Goal: Transaction & Acquisition: Book appointment/travel/reservation

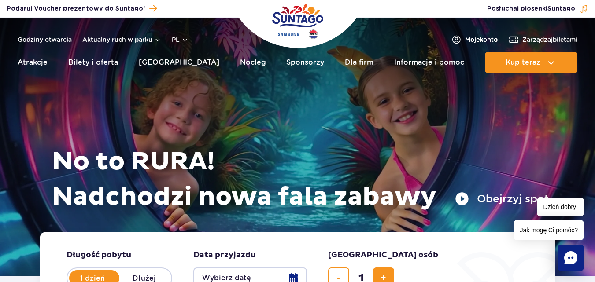
click at [487, 37] on span "Moje konto" at bounding box center [481, 39] width 33 height 9
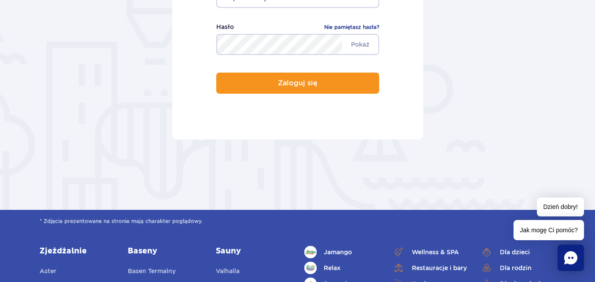
scroll to position [176, 0]
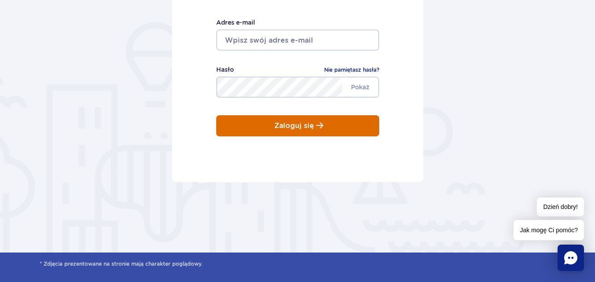
type input "sylwia_kot88@o2.pl"
click at [296, 125] on p "Zaloguj się" at bounding box center [294, 126] width 40 height 8
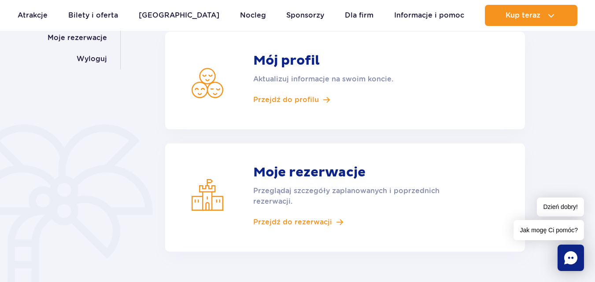
scroll to position [176, 0]
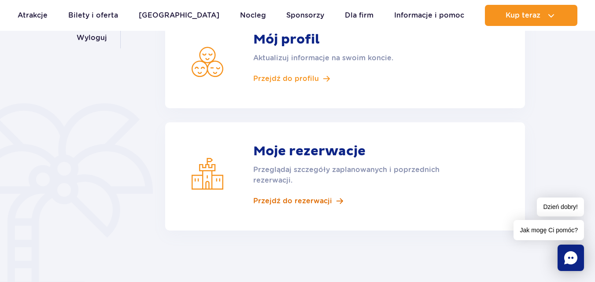
click at [300, 202] on span "Przejdź do rezerwacji" at bounding box center [292, 201] width 79 height 10
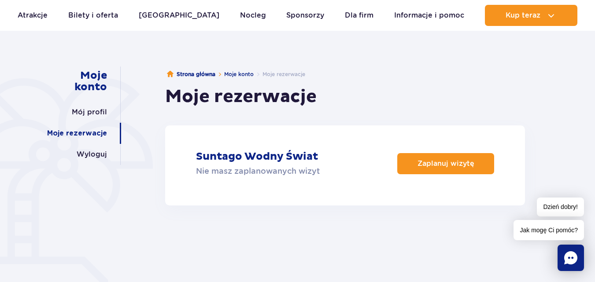
scroll to position [44, 0]
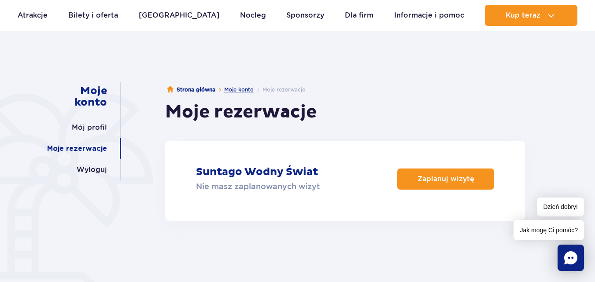
click at [236, 88] on link "Moje konto" at bounding box center [239, 89] width 30 height 7
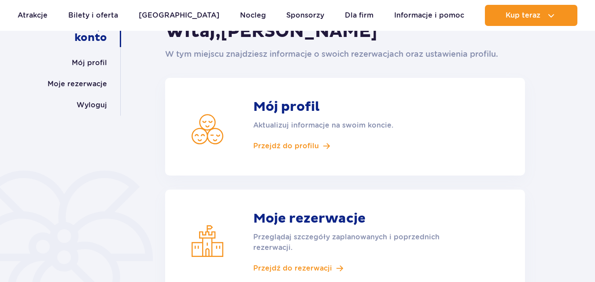
scroll to position [132, 0]
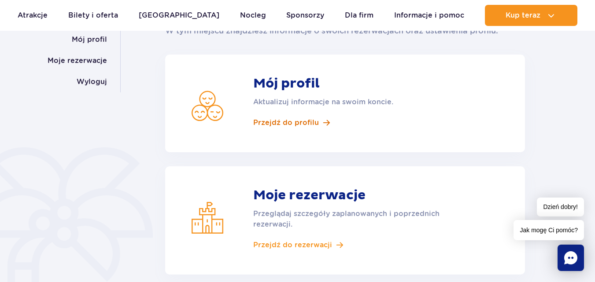
click at [277, 121] on span "Przejdź do profilu" at bounding box center [286, 123] width 66 height 10
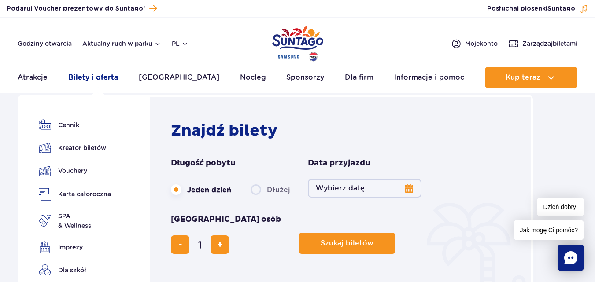
click at [95, 79] on link "Bilety i oferta" at bounding box center [93, 77] width 50 height 21
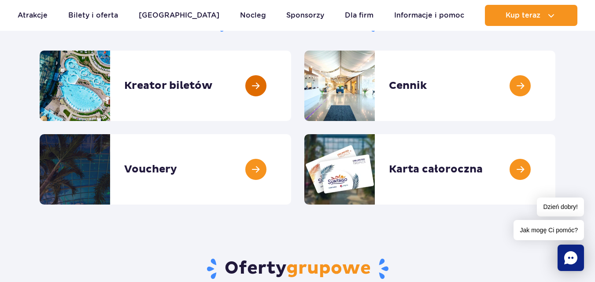
scroll to position [132, 0]
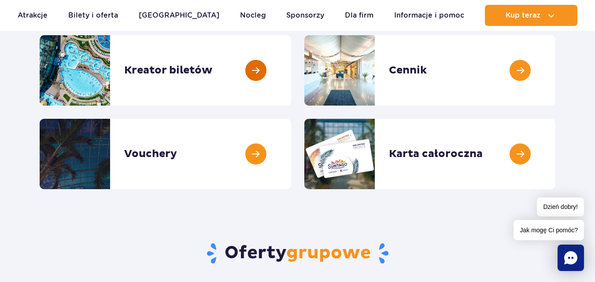
click at [291, 67] on link at bounding box center [291, 70] width 0 height 70
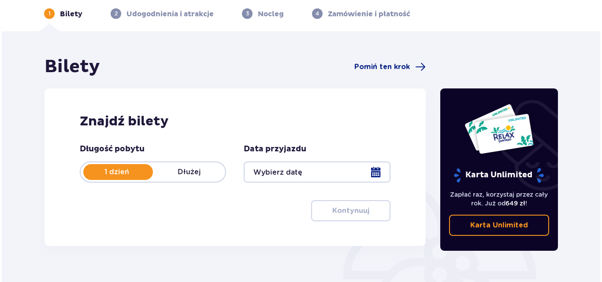
scroll to position [88, 0]
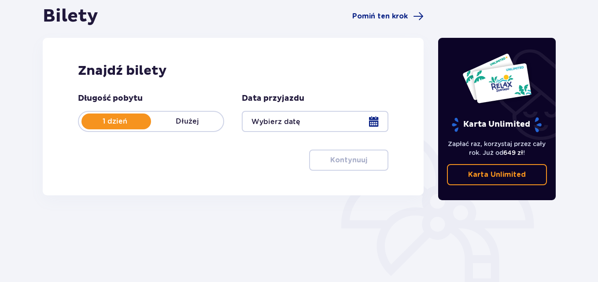
click at [369, 127] on div at bounding box center [315, 121] width 146 height 21
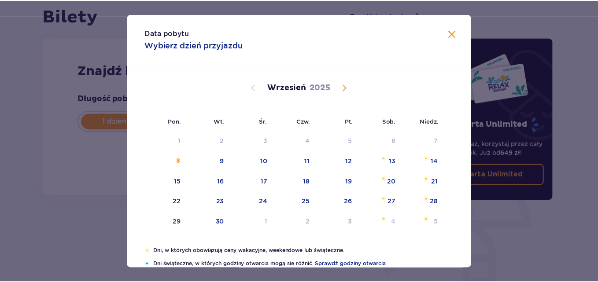
scroll to position [44, 0]
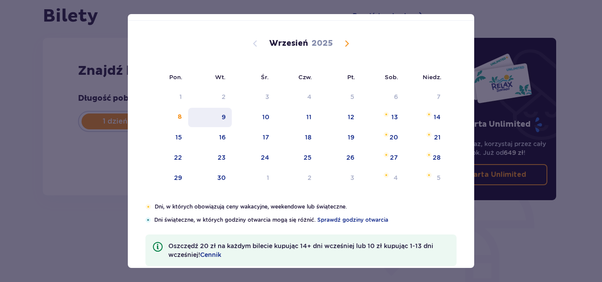
click at [223, 117] on div "9" at bounding box center [223, 117] width 4 height 9
type input "[DATE]"
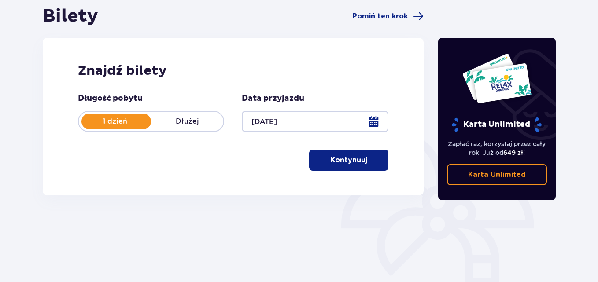
click at [343, 160] on p "Kontynuuj" at bounding box center [348, 160] width 37 height 10
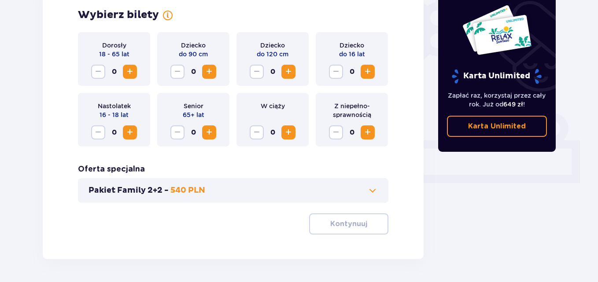
scroll to position [302, 0]
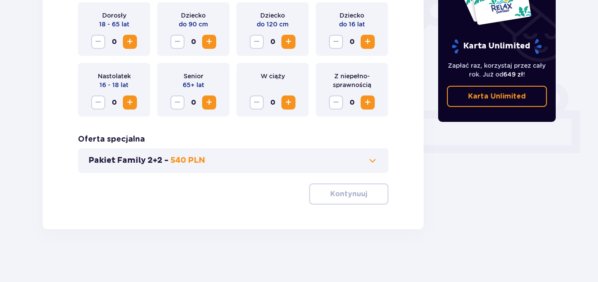
click at [372, 159] on span at bounding box center [372, 160] width 11 height 11
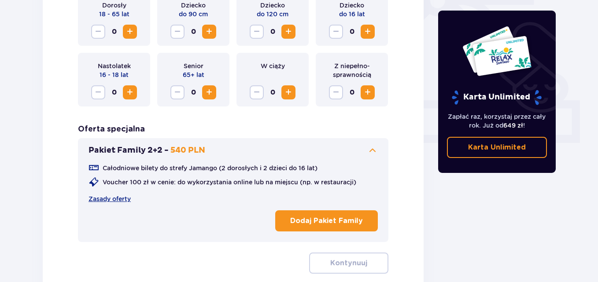
scroll to position [381, 0]
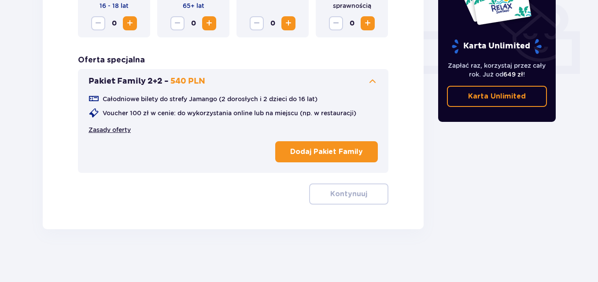
click at [122, 131] on link "Zasady oferty" at bounding box center [110, 129] width 42 height 9
